Goal: Navigation & Orientation: Understand site structure

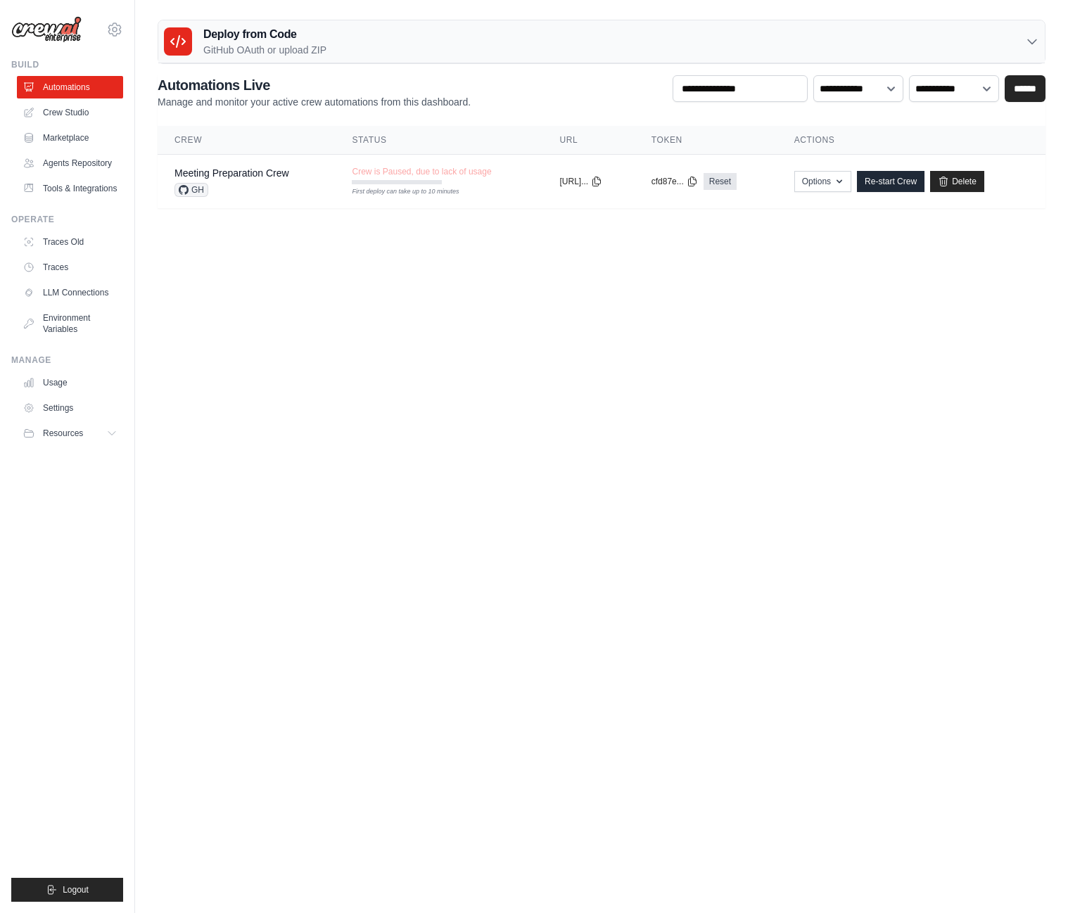
click at [462, 224] on main "Deploy from Code GitHub OAuth or upload ZIP GitHub OAuth Upload ZIP Connect Git…" at bounding box center [601, 119] width 933 height 239
click at [55, 412] on link "Settings" at bounding box center [71, 408] width 106 height 23
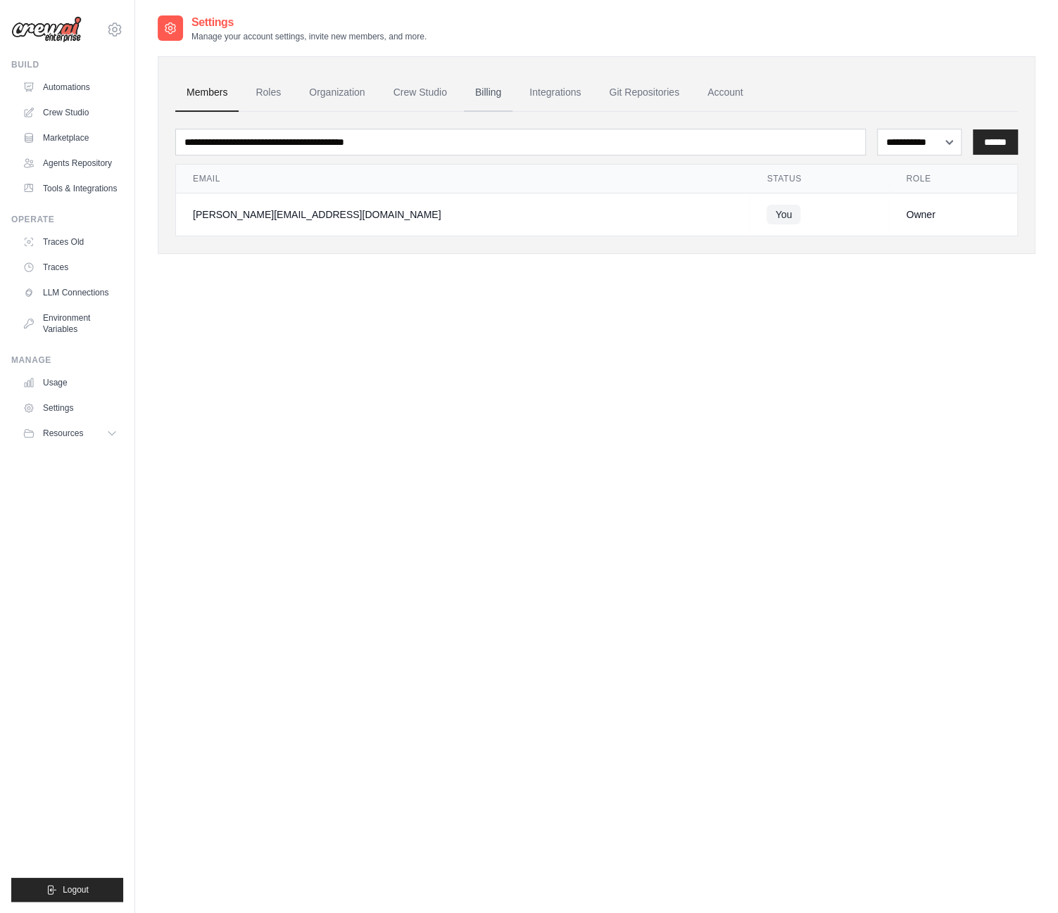
click at [493, 92] on link "Billing" at bounding box center [488, 93] width 49 height 38
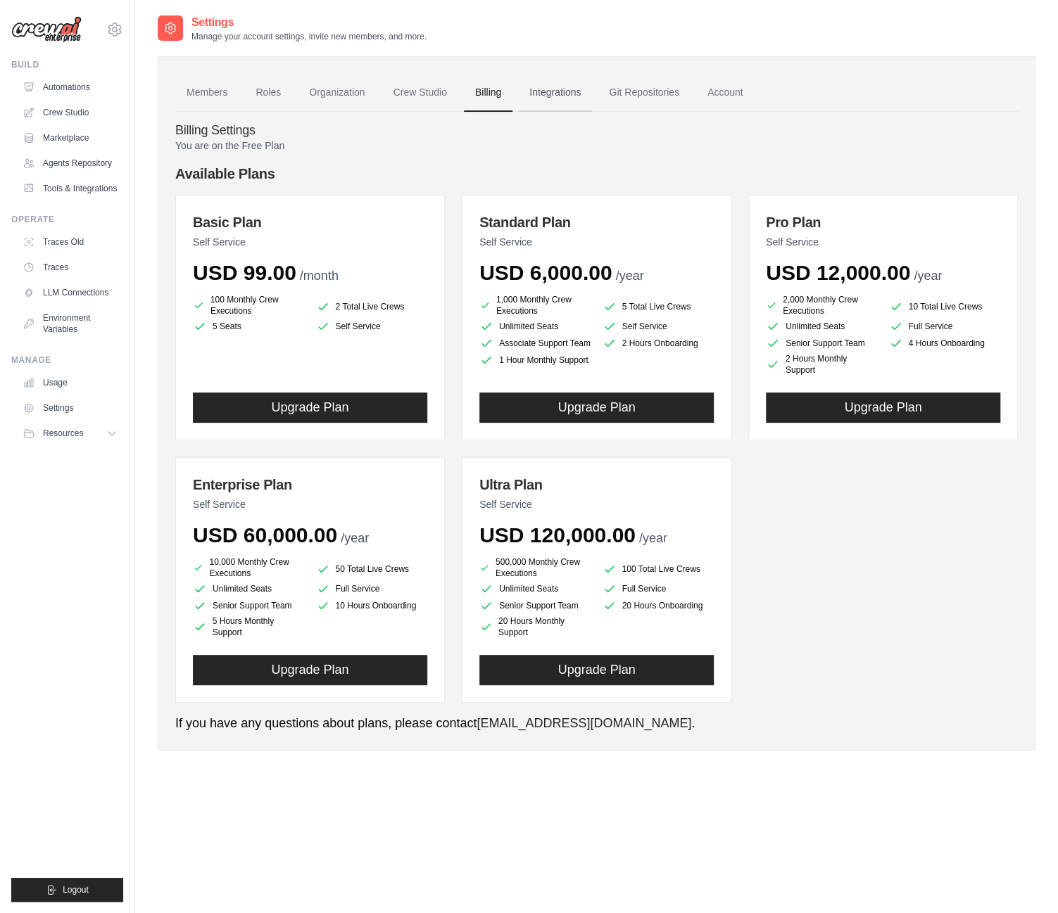
click at [546, 89] on link "Integrations" at bounding box center [555, 93] width 74 height 38
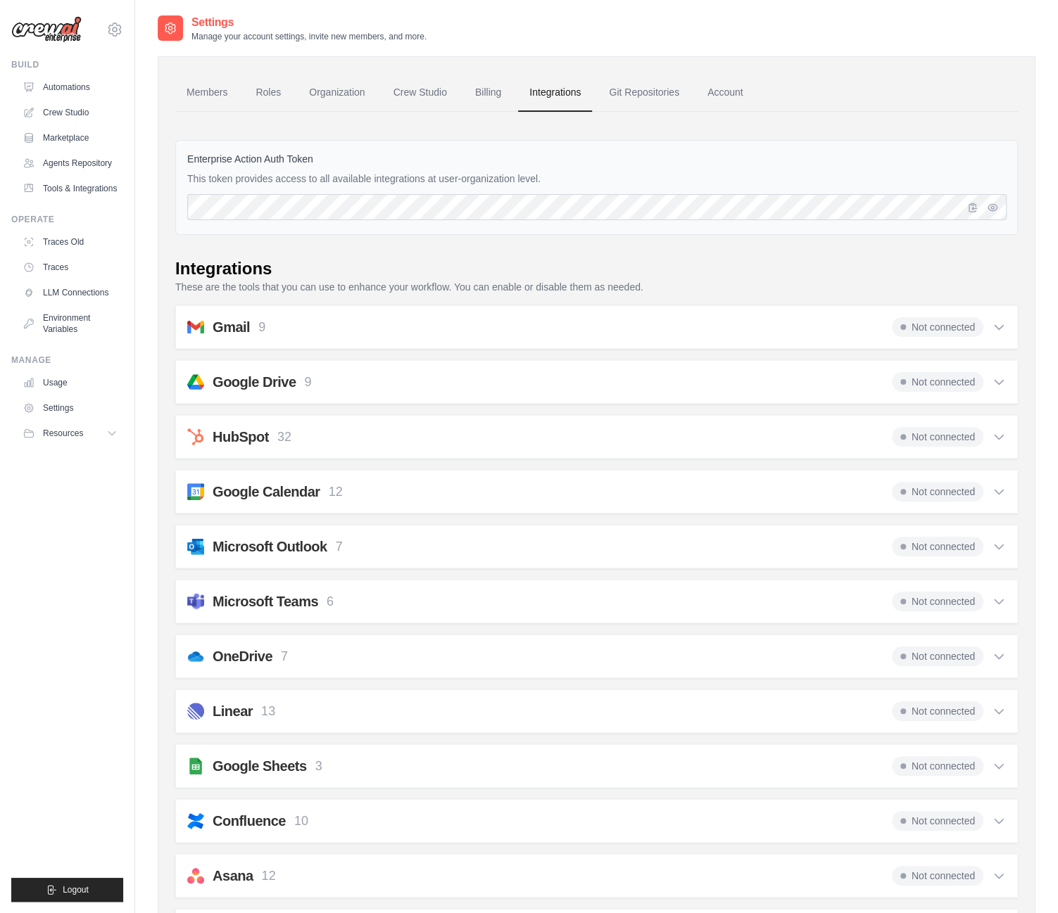
click at [1006, 322] on div "Gmail 9 Not connected Select all Send an Email: gmail_send_email Get an Email b…" at bounding box center [596, 327] width 842 height 44
click at [1004, 322] on icon at bounding box center [999, 327] width 14 height 14
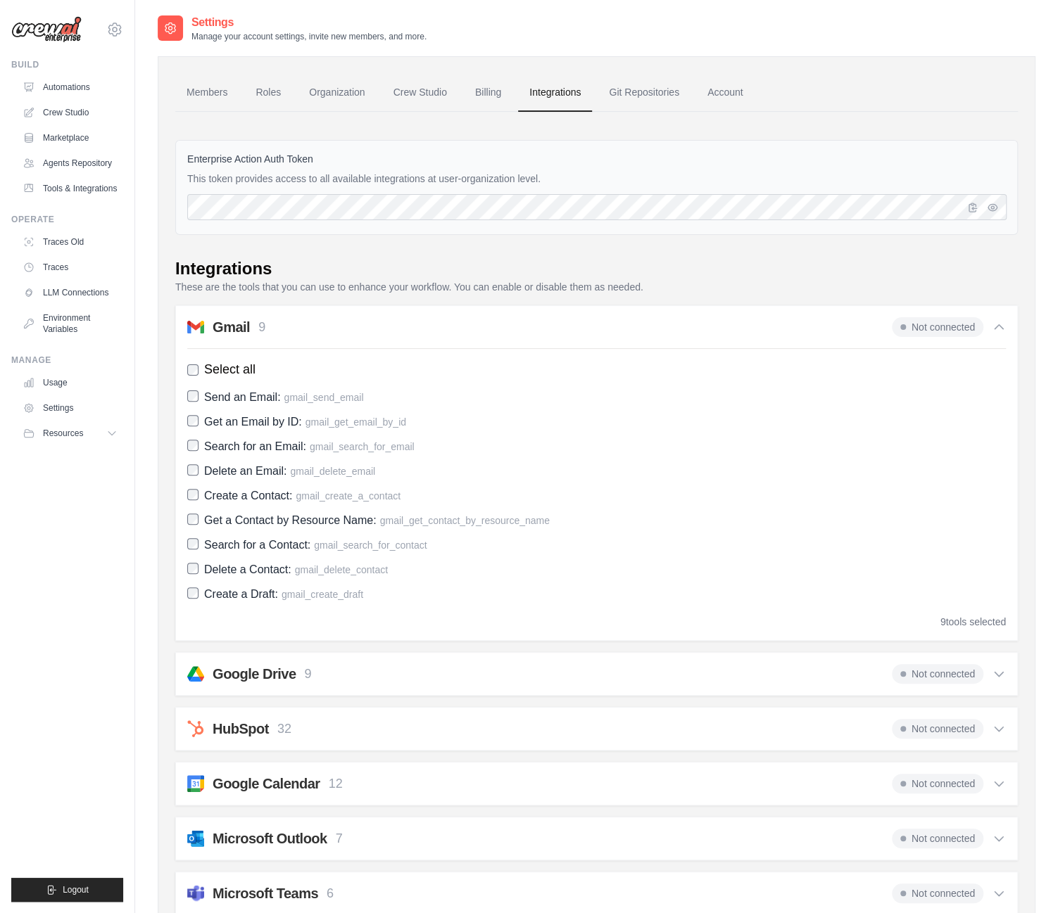
click at [1004, 323] on icon at bounding box center [999, 327] width 14 height 14
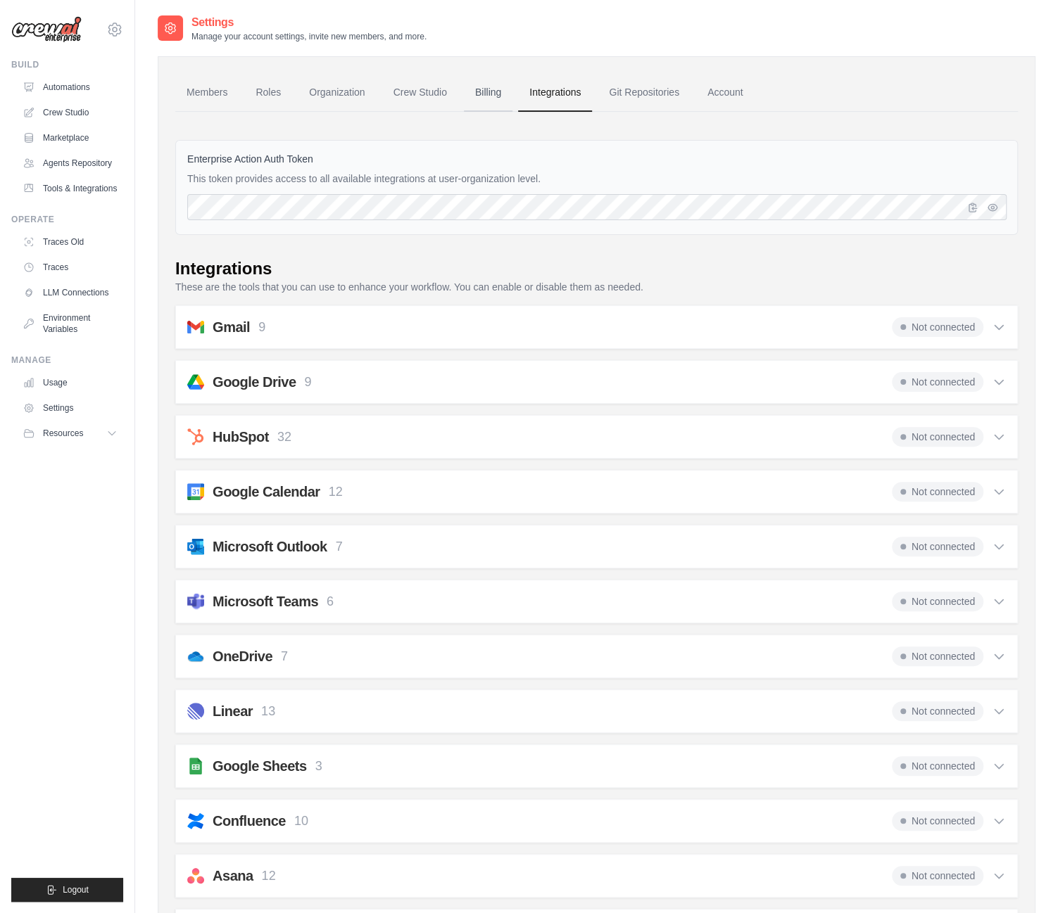
click at [486, 96] on link "Billing" at bounding box center [488, 93] width 49 height 38
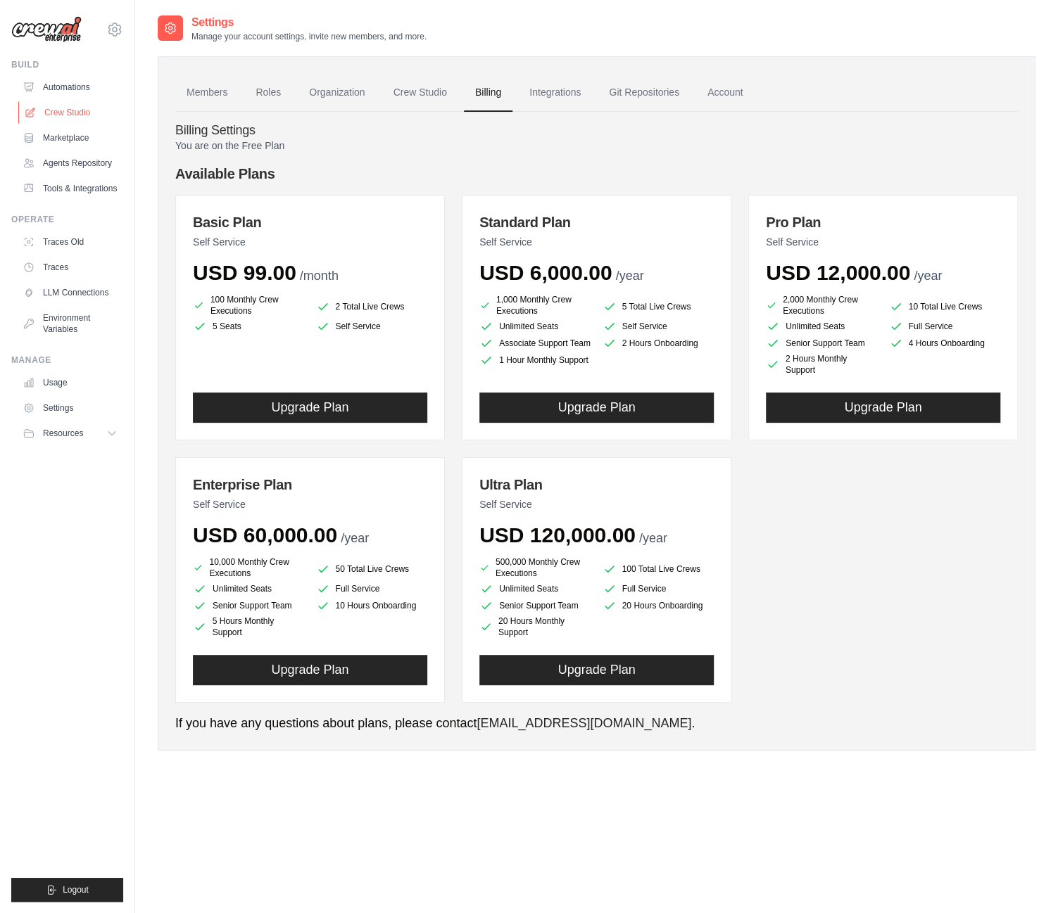
click at [67, 102] on link "Crew Studio" at bounding box center [71, 112] width 106 height 23
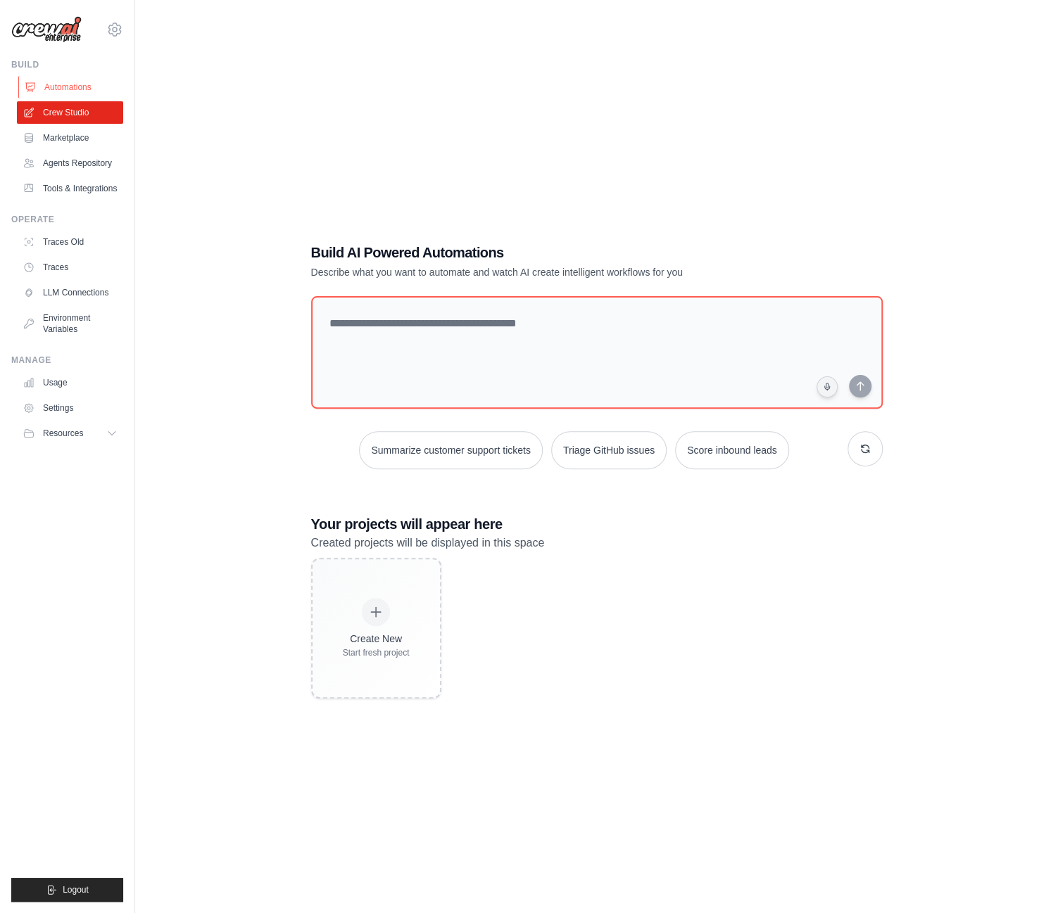
click at [65, 82] on link "Automations" at bounding box center [71, 87] width 106 height 23
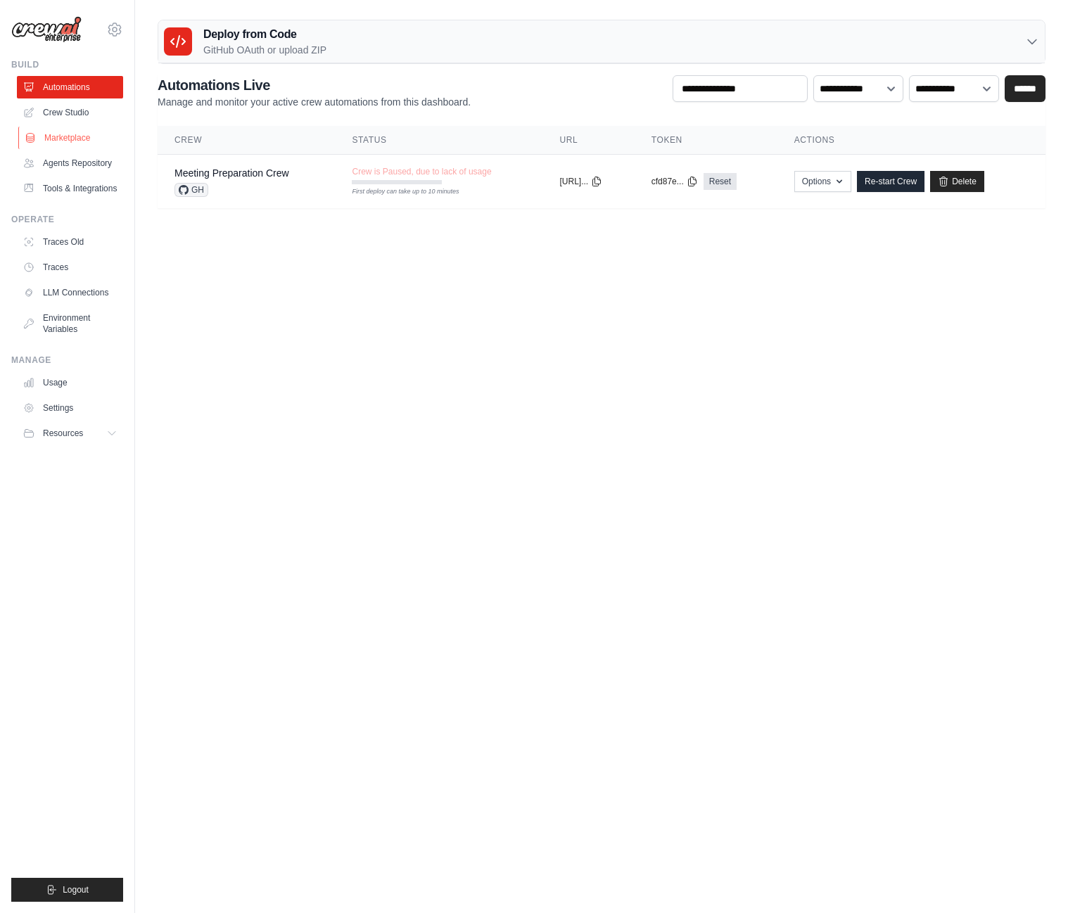
click at [58, 130] on link "Marketplace" at bounding box center [71, 138] width 106 height 23
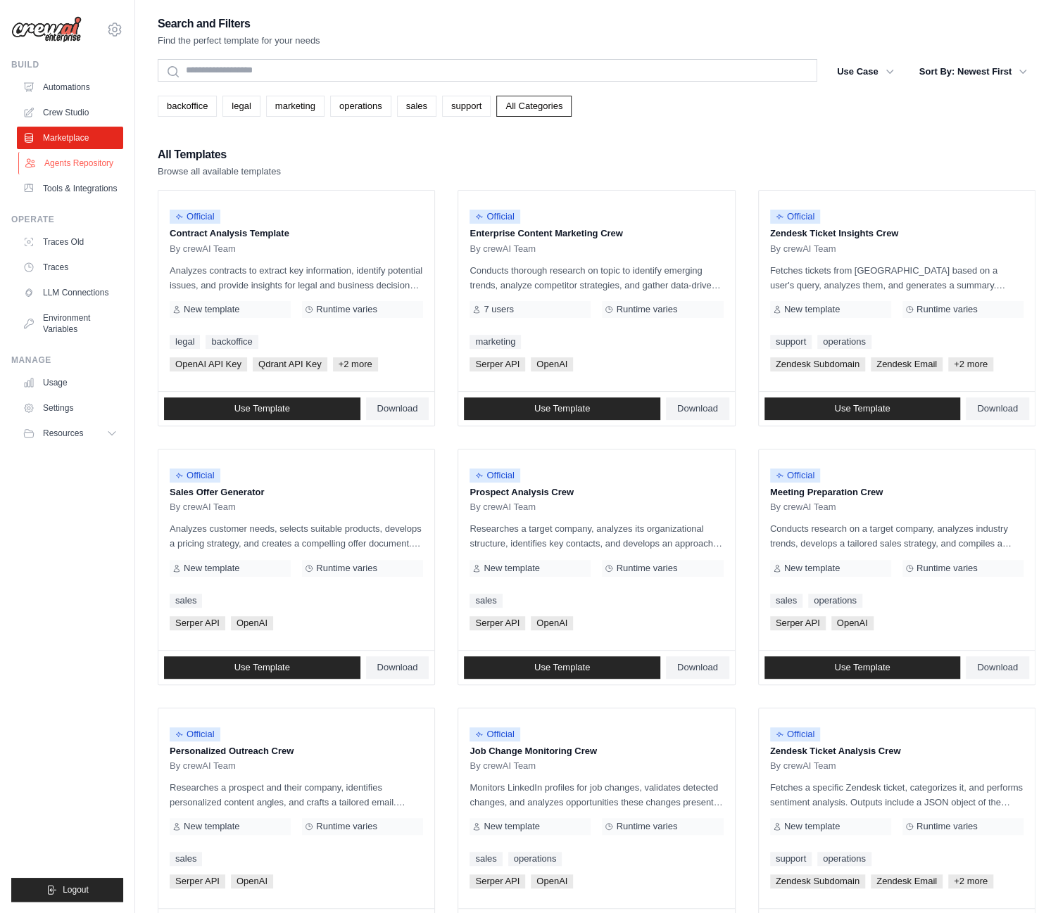
click at [61, 164] on link "Agents Repository" at bounding box center [71, 163] width 106 height 23
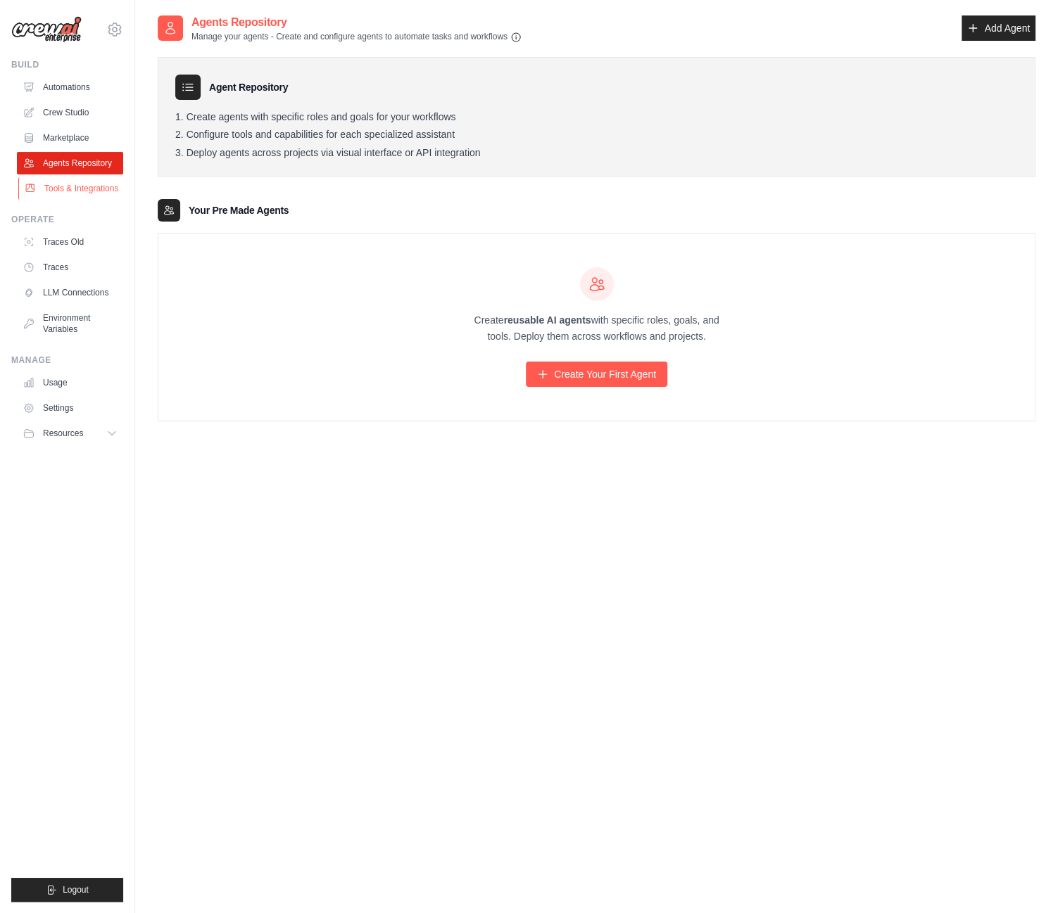
click at [68, 187] on link "Tools & Integrations" at bounding box center [71, 188] width 106 height 23
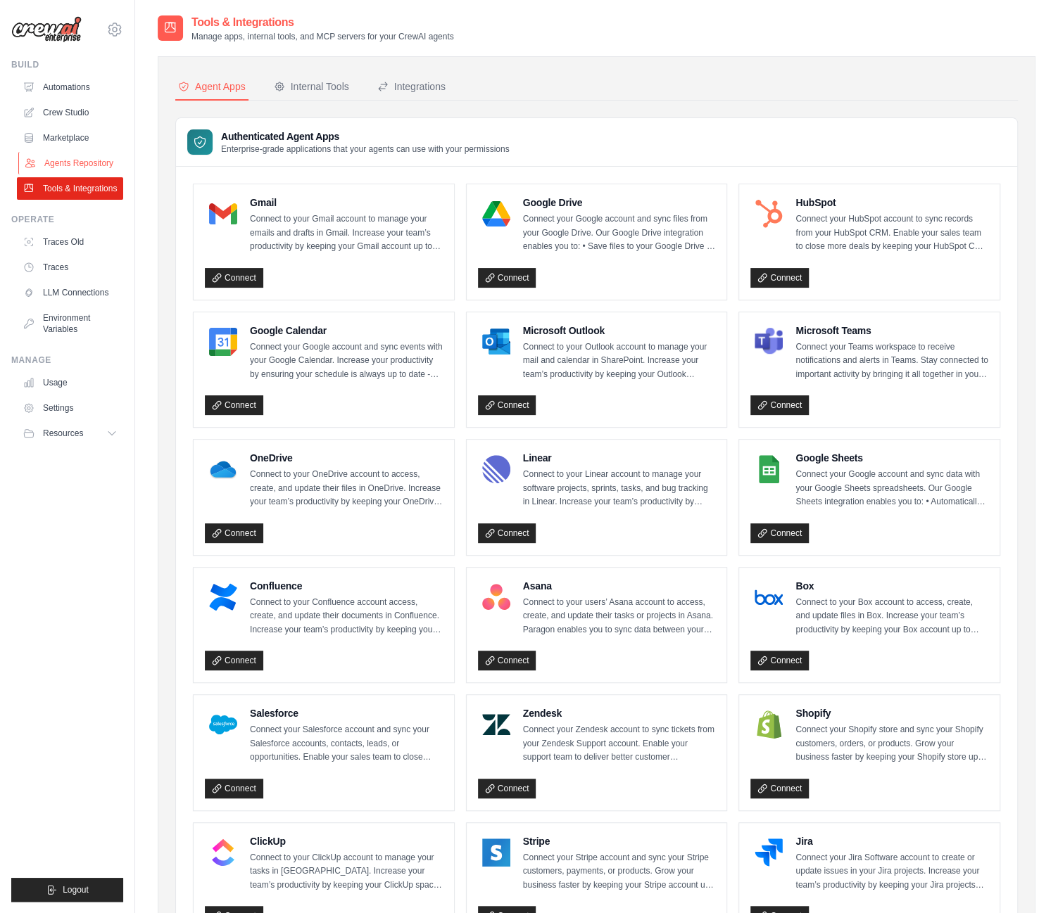
click at [71, 163] on link "Agents Repository" at bounding box center [71, 163] width 106 height 23
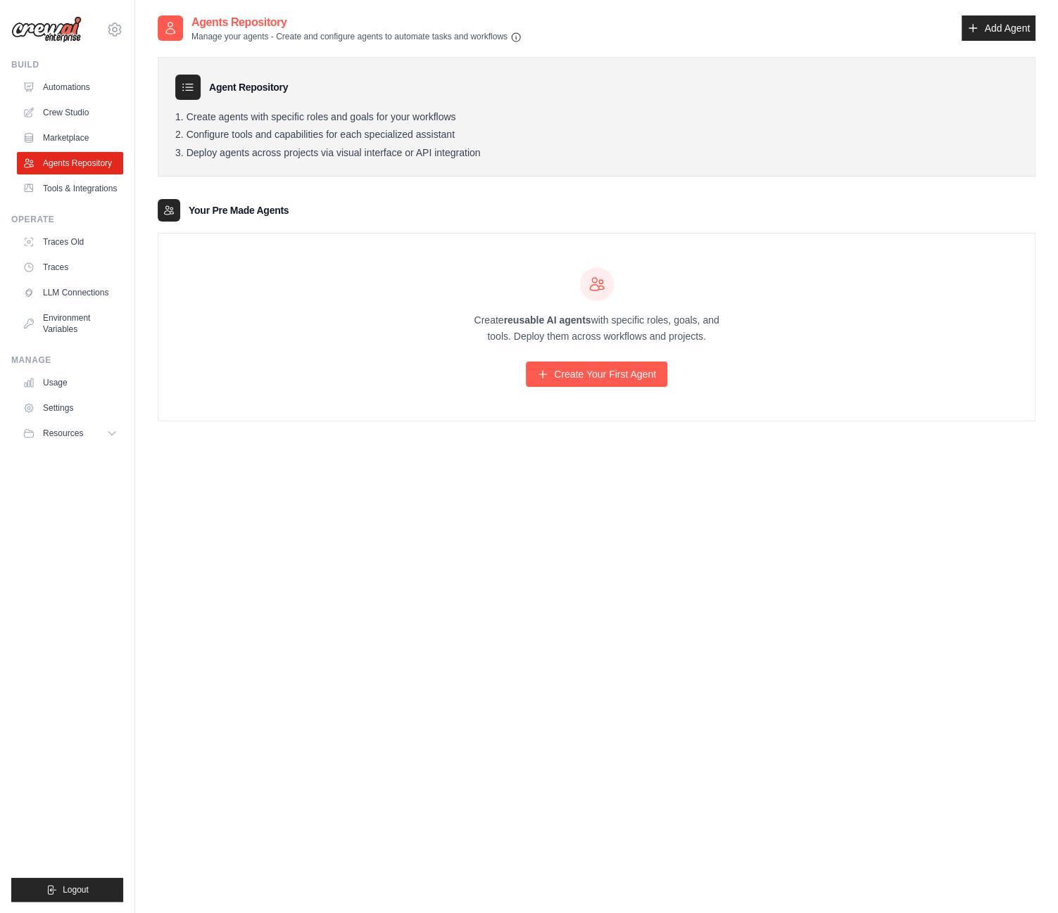
click at [362, 351] on div "Create reusable AI agents with specific roles, goals, and tools. Deploy them ac…" at bounding box center [596, 327] width 876 height 187
click at [573, 382] on link "Create Your First Agent" at bounding box center [596, 374] width 141 height 25
click at [66, 239] on link "Traces Old" at bounding box center [71, 242] width 106 height 23
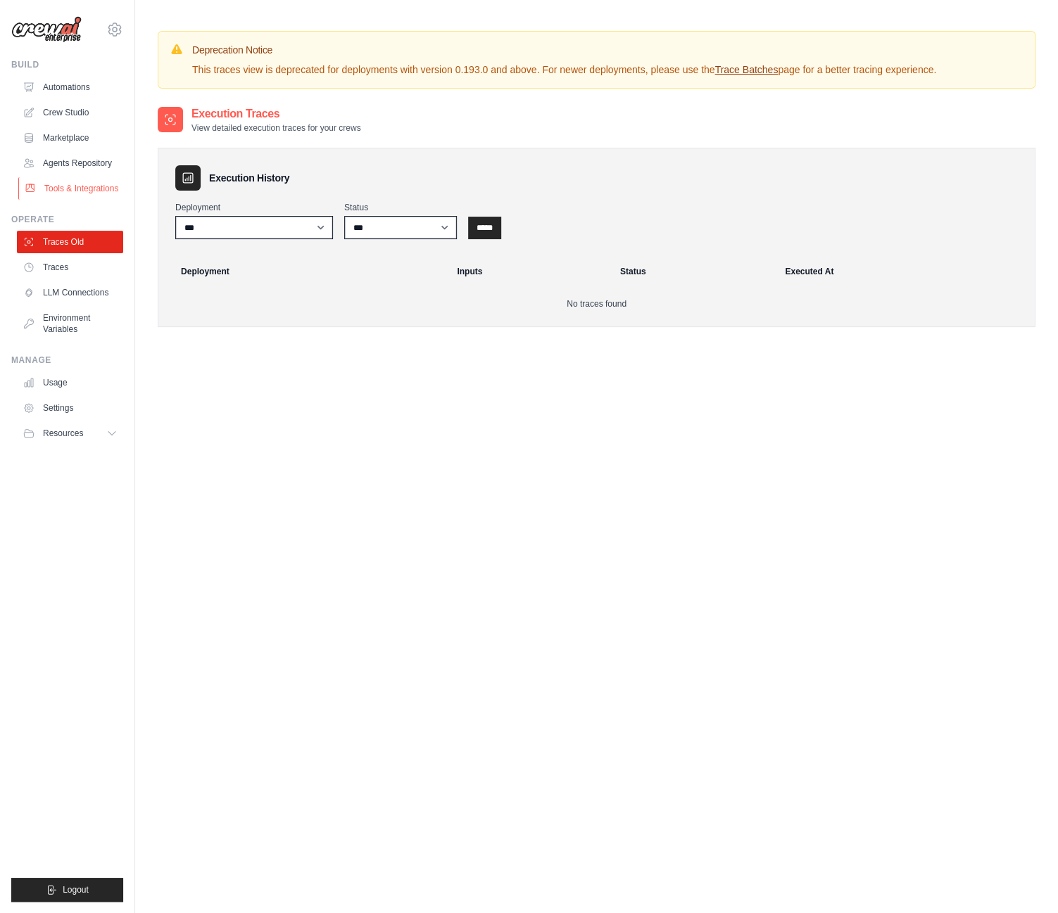
click at [64, 192] on link "Tools & Integrations" at bounding box center [71, 188] width 106 height 23
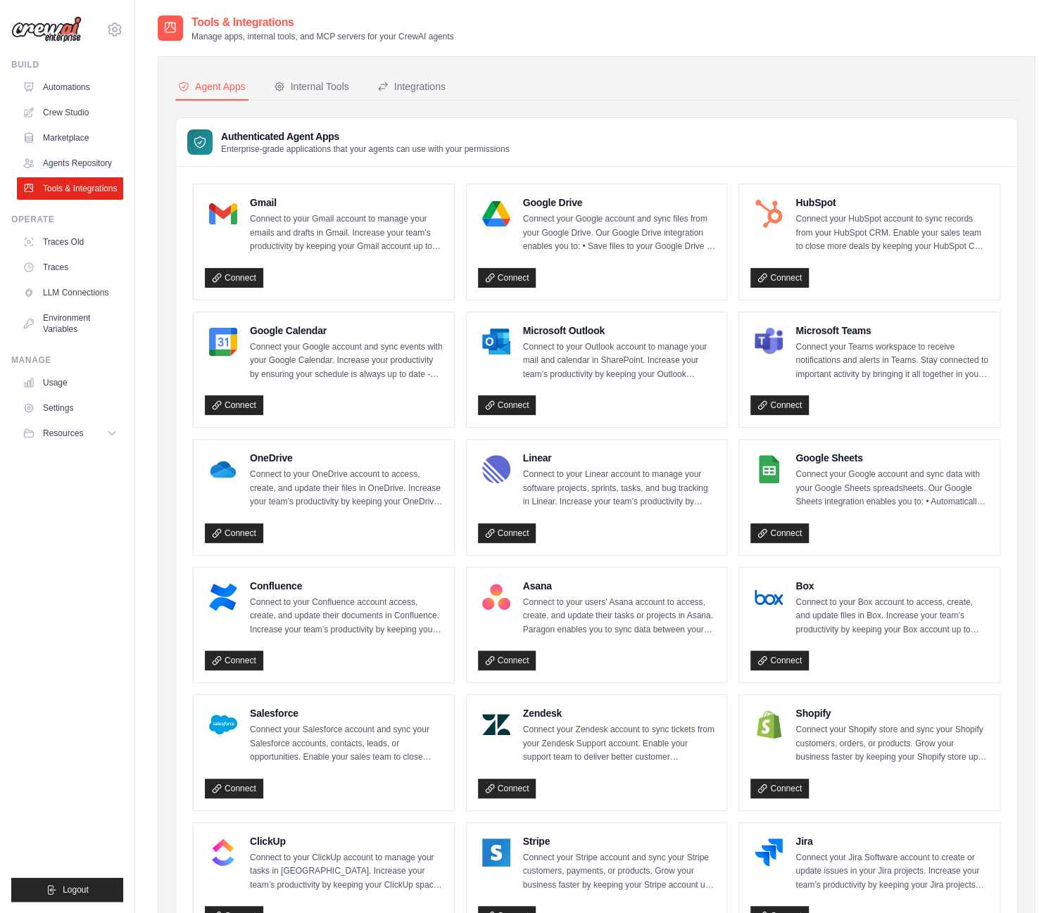
click at [69, 164] on link "Agents Repository" at bounding box center [70, 163] width 106 height 23
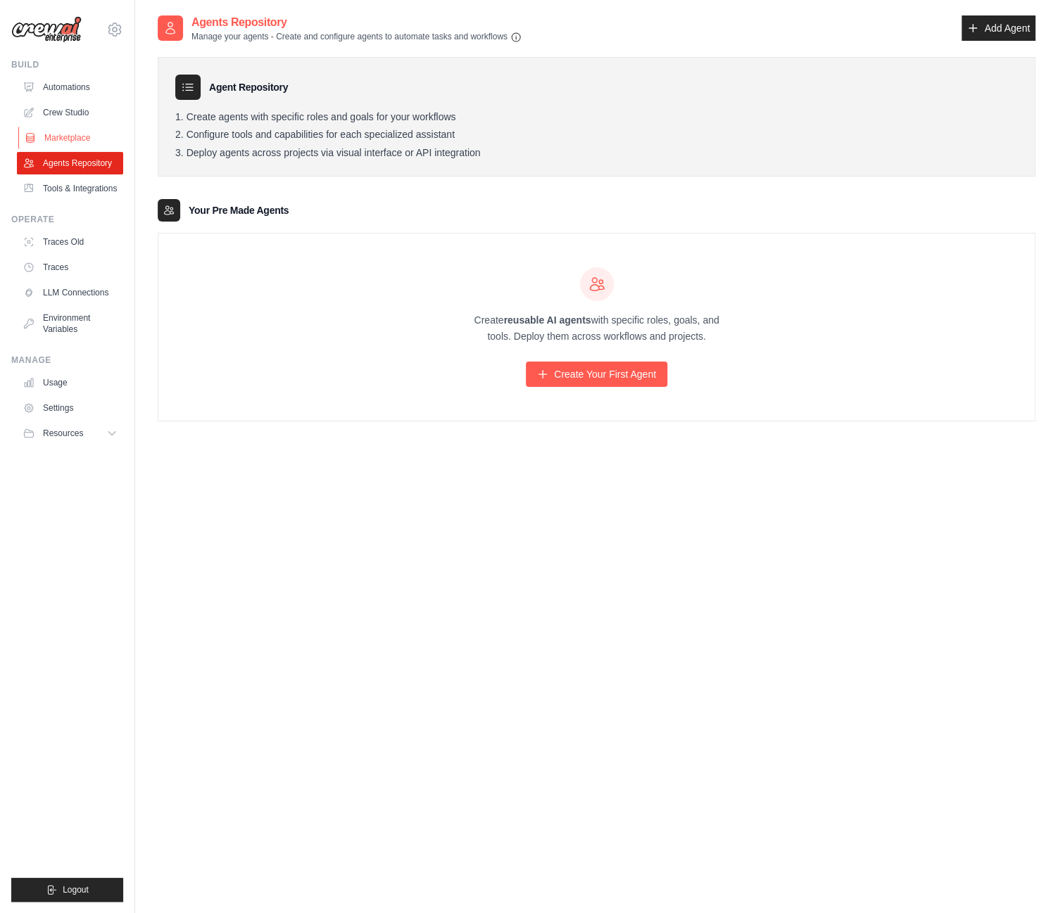
click at [75, 134] on link "Marketplace" at bounding box center [71, 138] width 106 height 23
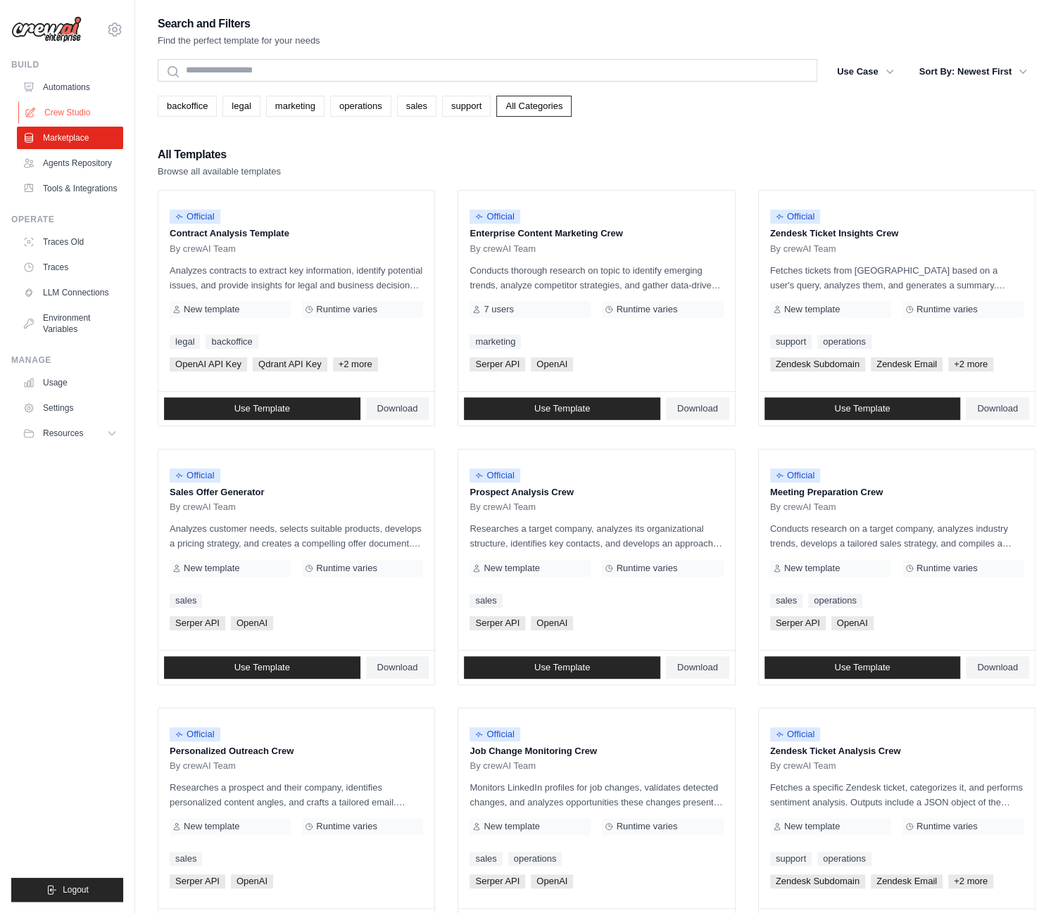
click at [80, 108] on link "Crew Studio" at bounding box center [71, 112] width 106 height 23
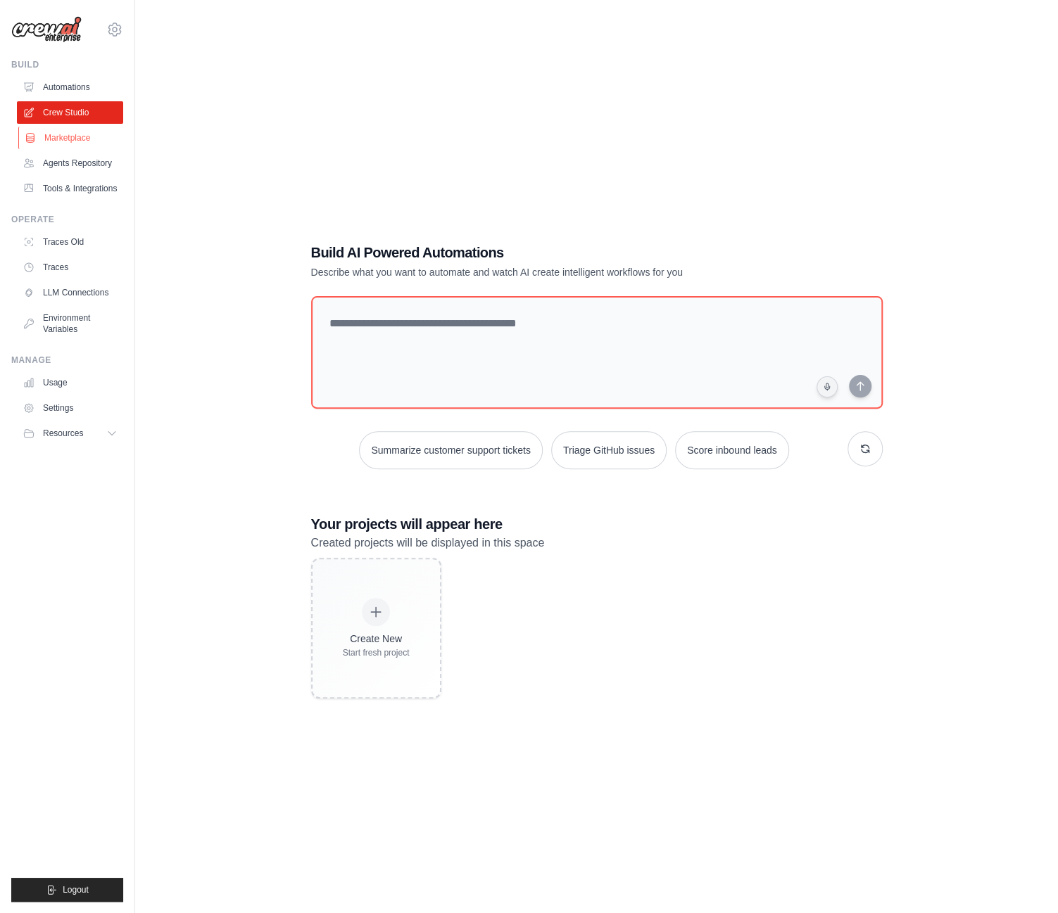
click at [80, 137] on link "Marketplace" at bounding box center [71, 138] width 106 height 23
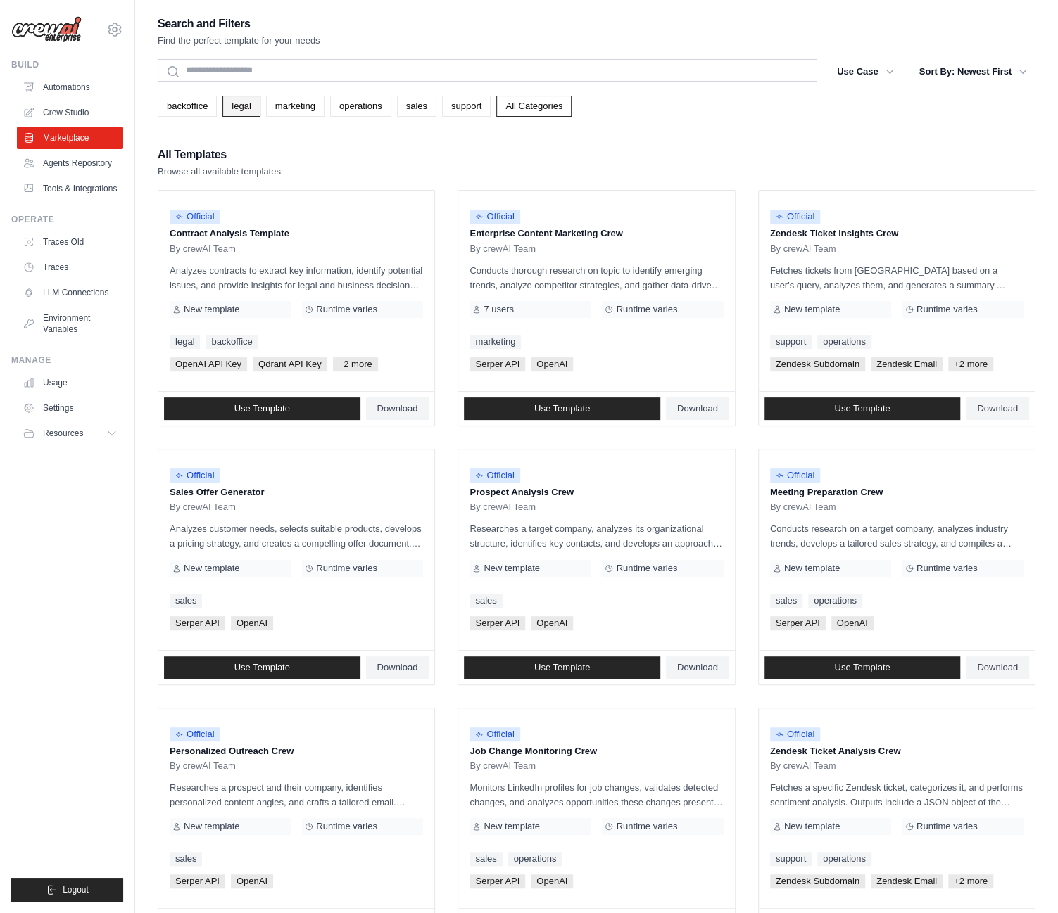
click at [238, 110] on link "legal" at bounding box center [240, 106] width 37 height 21
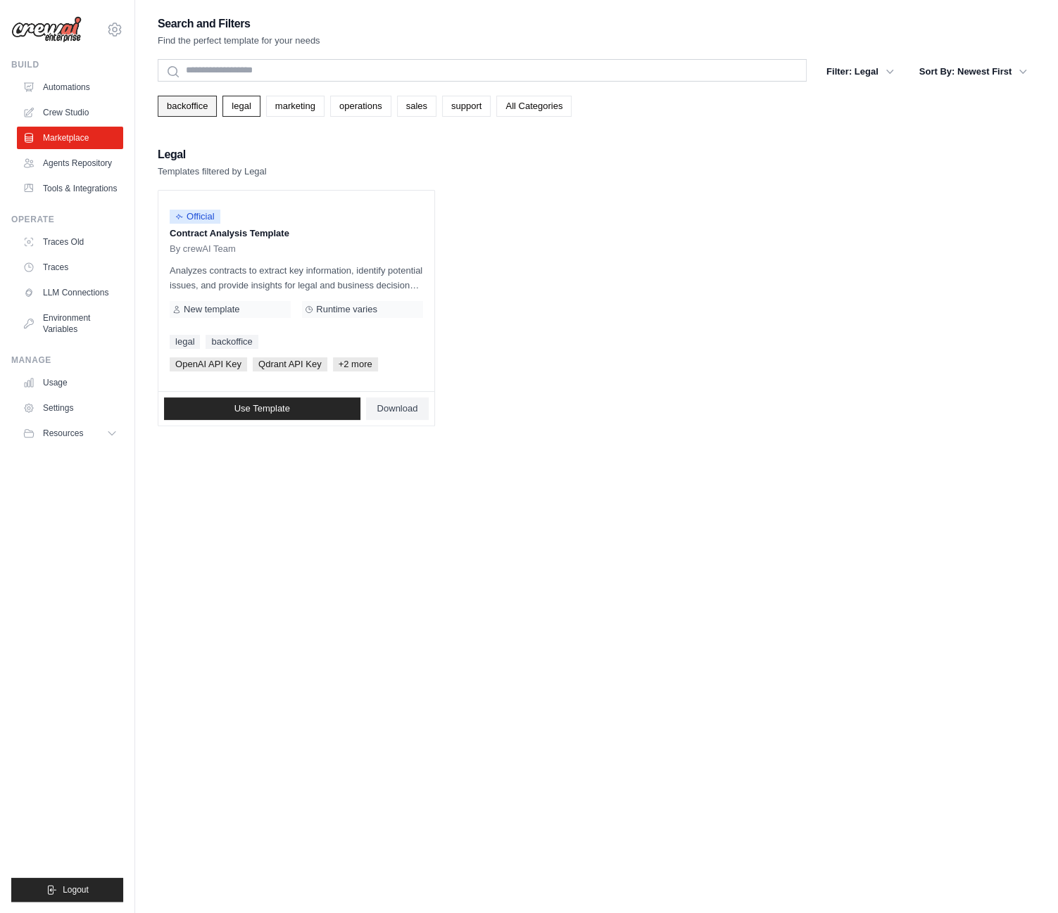
click at [189, 108] on link "backoffice" at bounding box center [187, 106] width 59 height 21
